Goal: Task Accomplishment & Management: Manage account settings

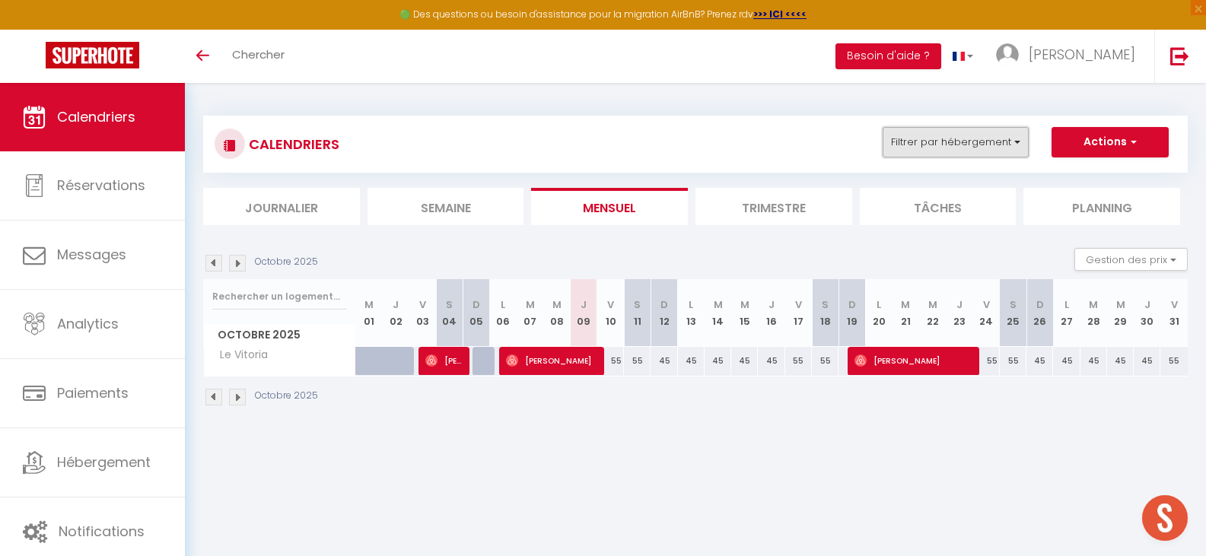
click at [1009, 145] on button "Filtrer par hébergement" at bounding box center [955, 142] width 146 height 30
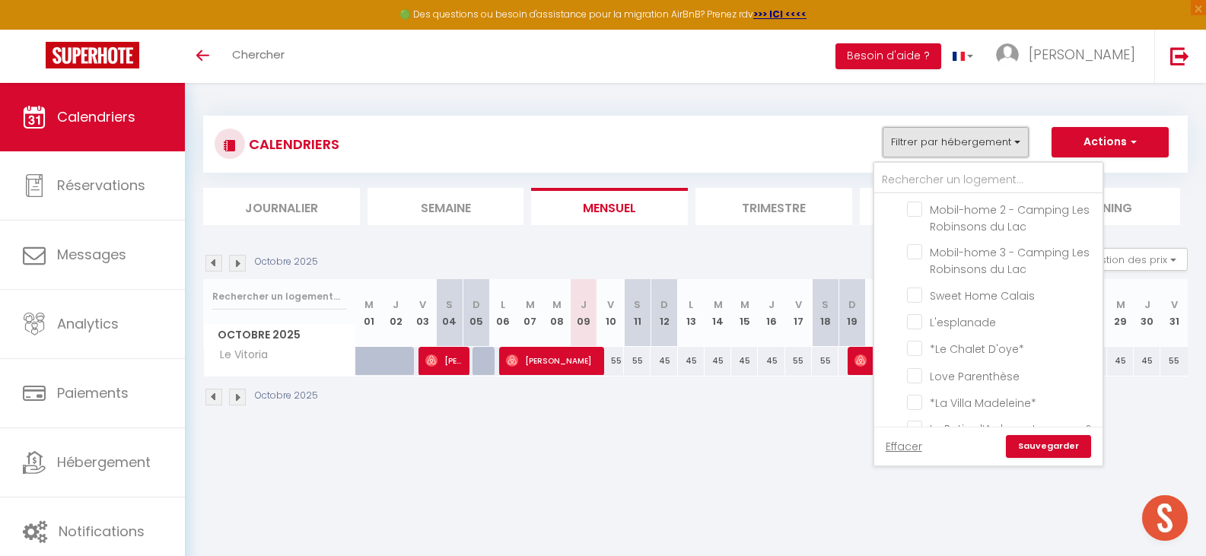
scroll to position [611, 0]
click at [914, 296] on input "Sweet Home Calais" at bounding box center [1002, 298] width 190 height 15
checkbox input "true"
checkbox input "false"
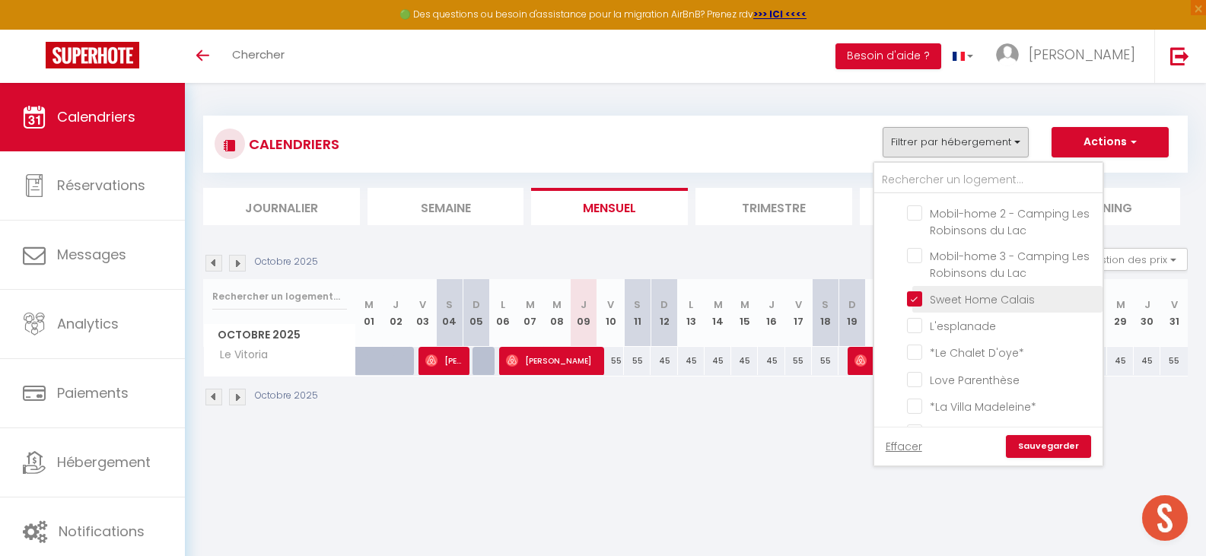
checkbox input "false"
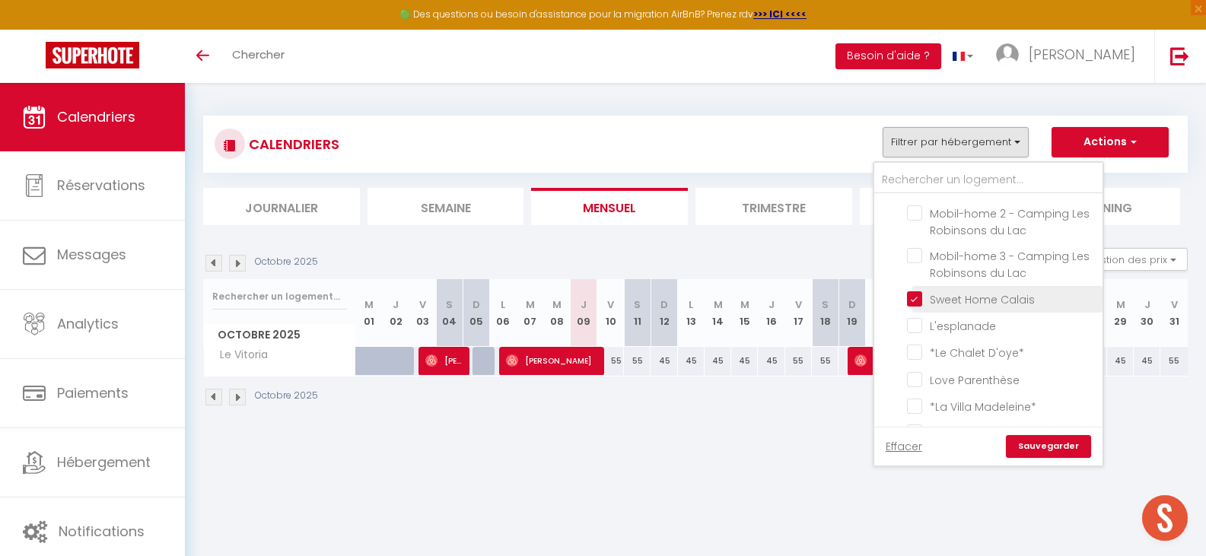
checkbox input "false"
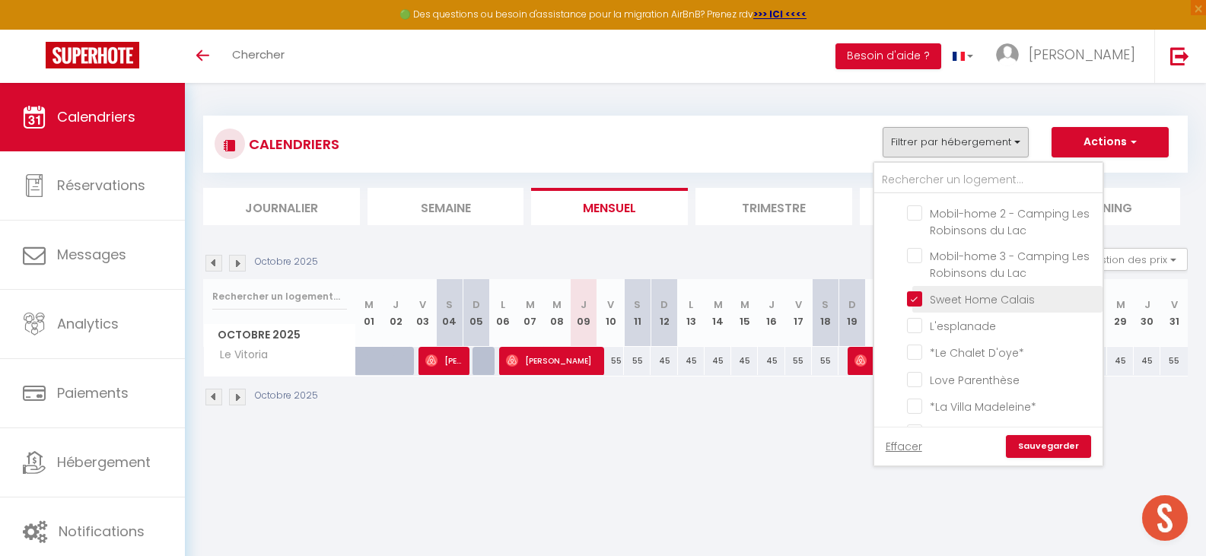
checkbox input "false"
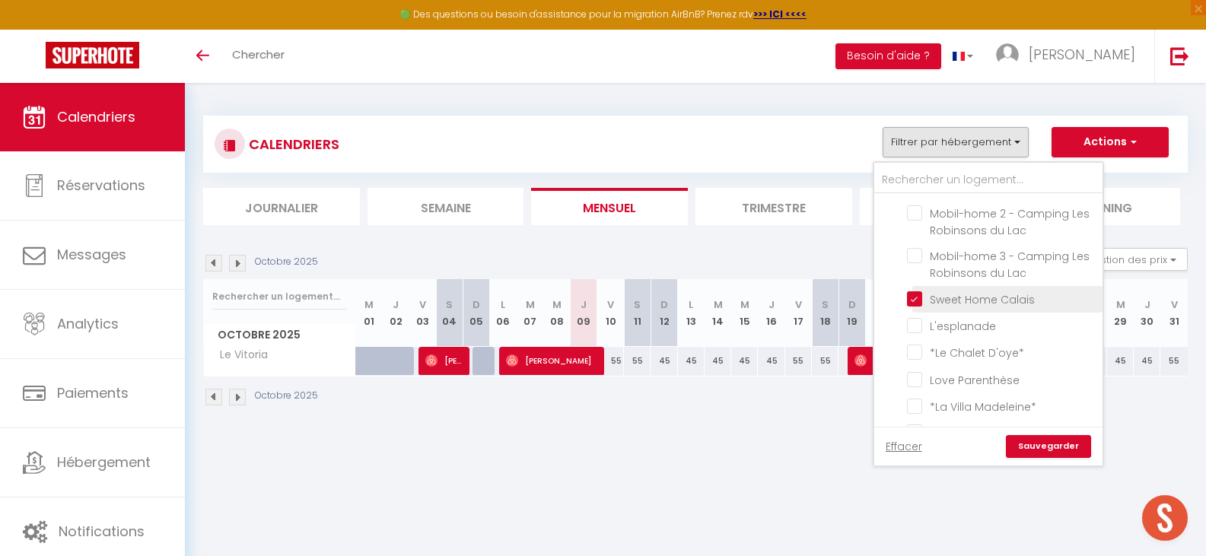
checkbox input "false"
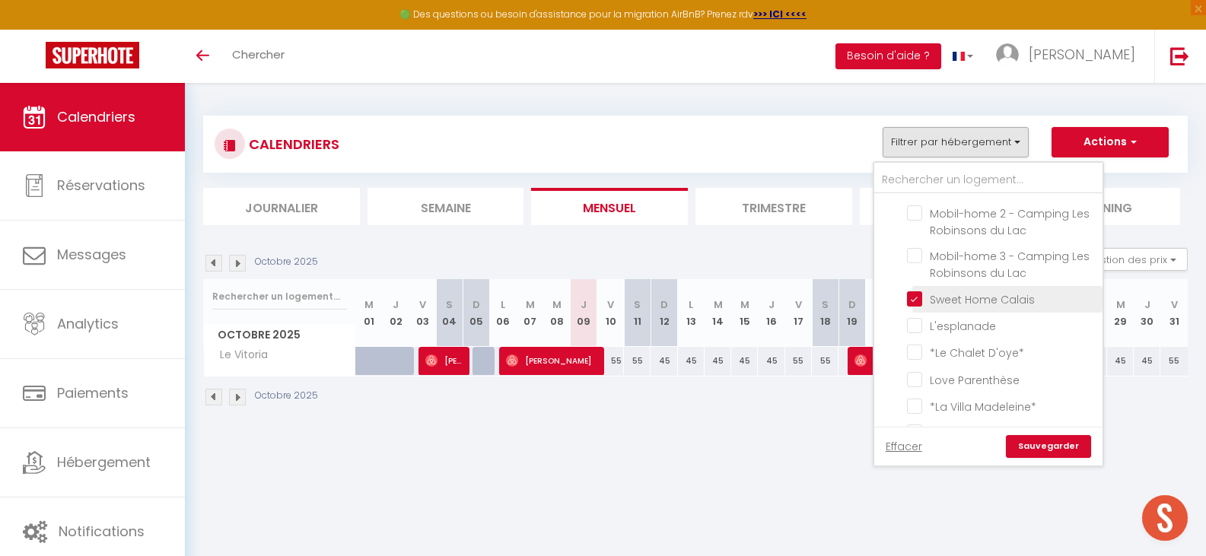
checkbox input "false"
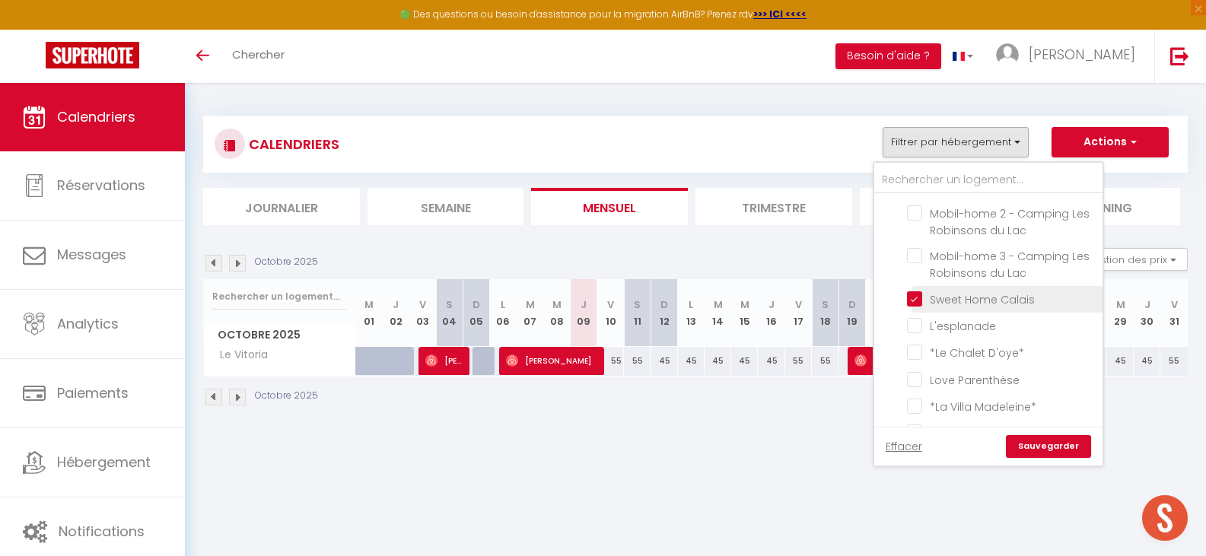
checkbox input "false"
click at [1034, 453] on link "Sauvegarder" at bounding box center [1048, 446] width 85 height 23
